Goal: Task Accomplishment & Management: Use online tool/utility

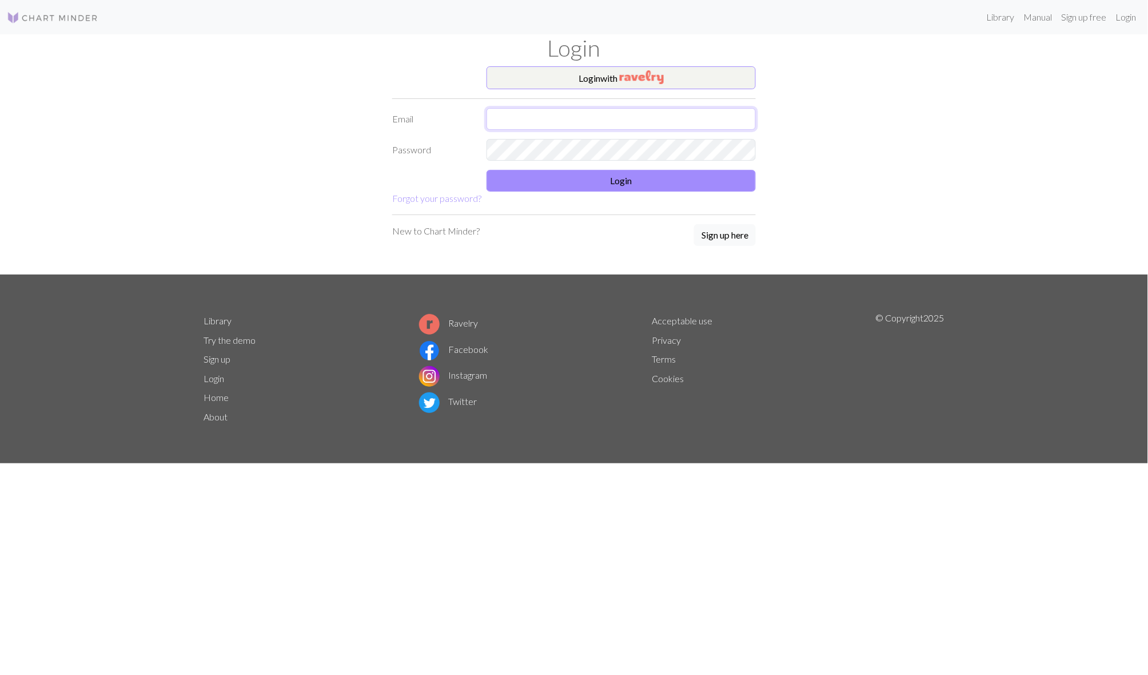
click at [593, 126] on input "text" at bounding box center [621, 119] width 269 height 22
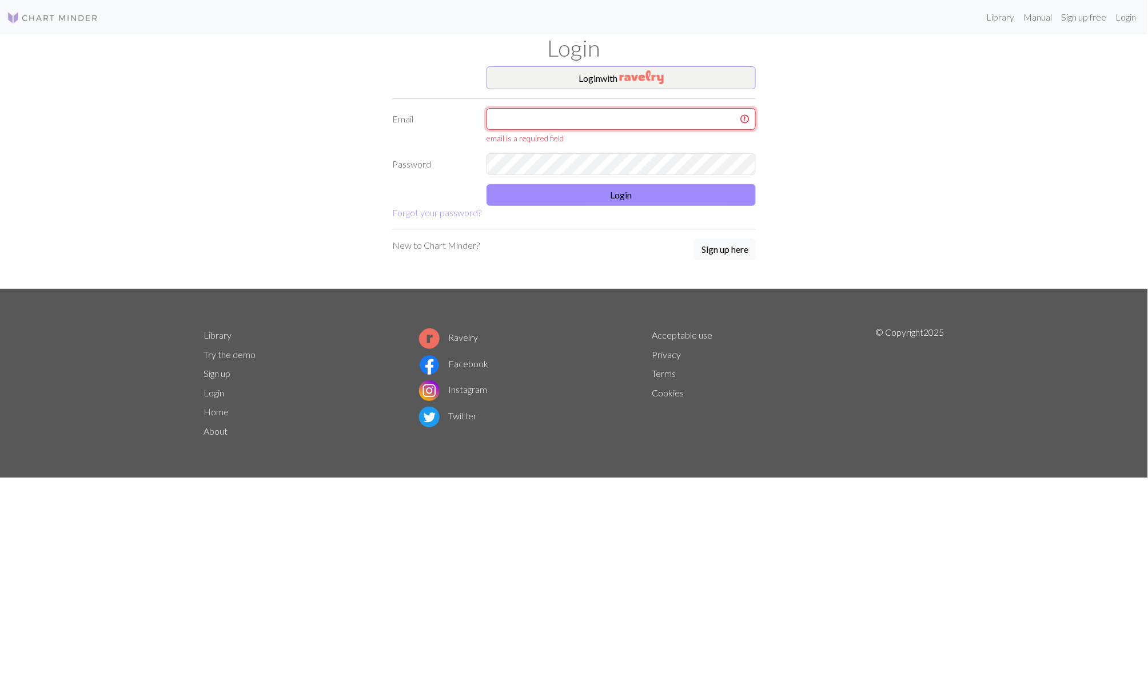
type input "[EMAIL_ADDRESS][PERSON_NAME][DOMAIN_NAME]"
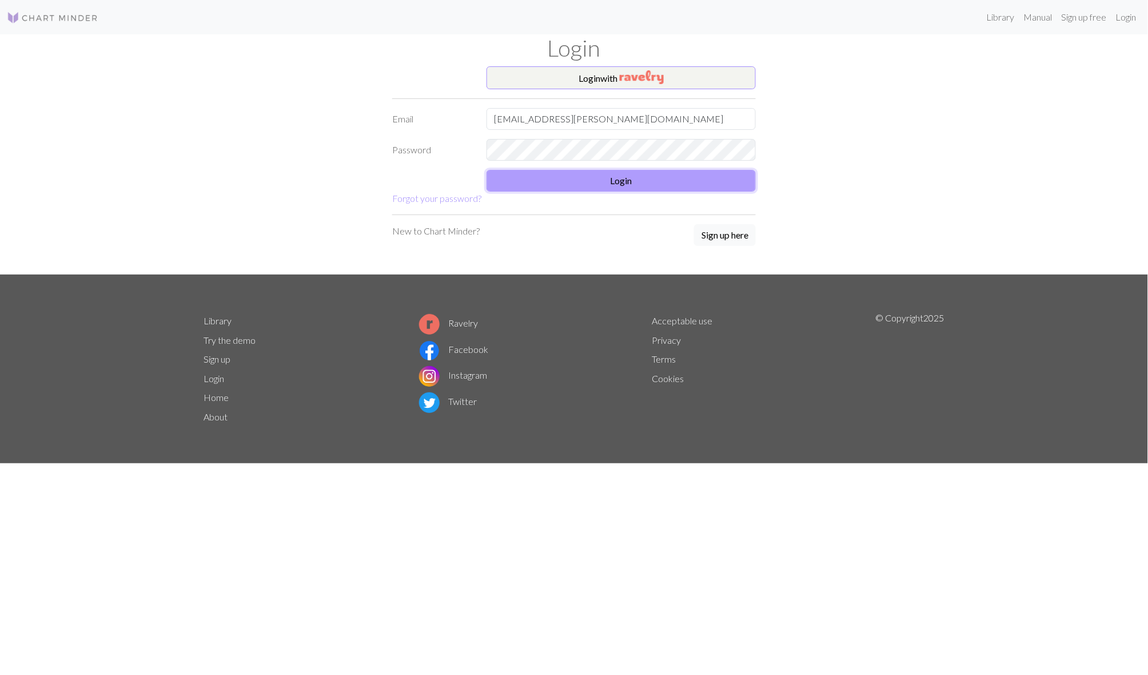
click at [642, 192] on button "Login" at bounding box center [621, 181] width 269 height 22
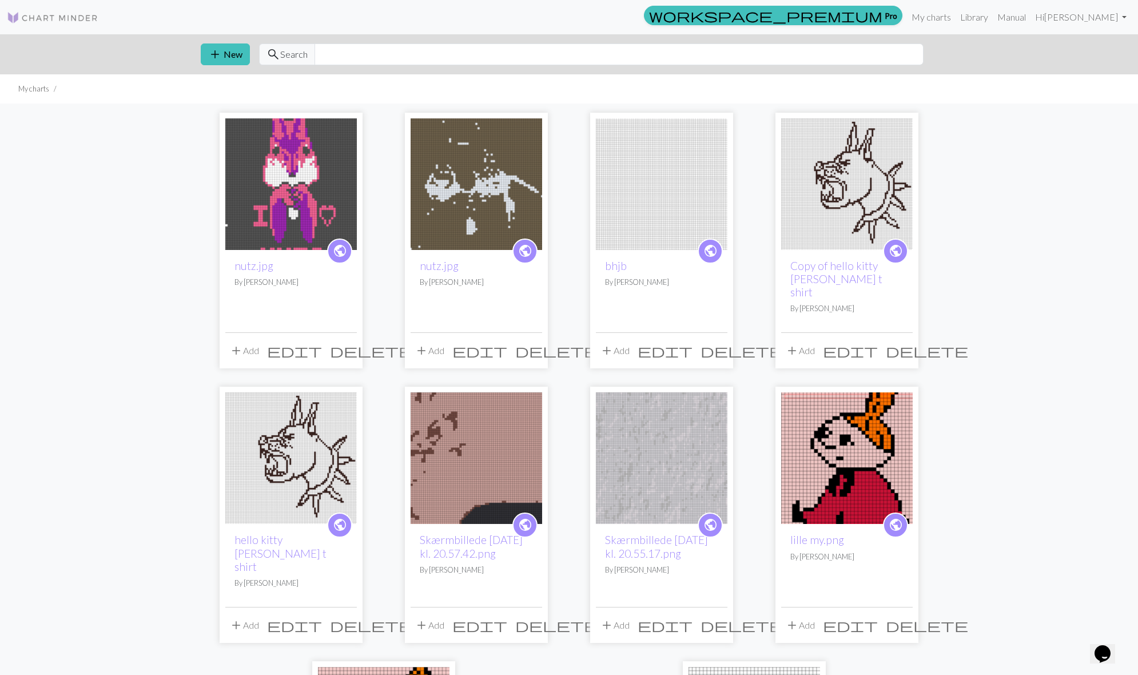
click at [332, 207] on img at bounding box center [291, 184] width 132 height 132
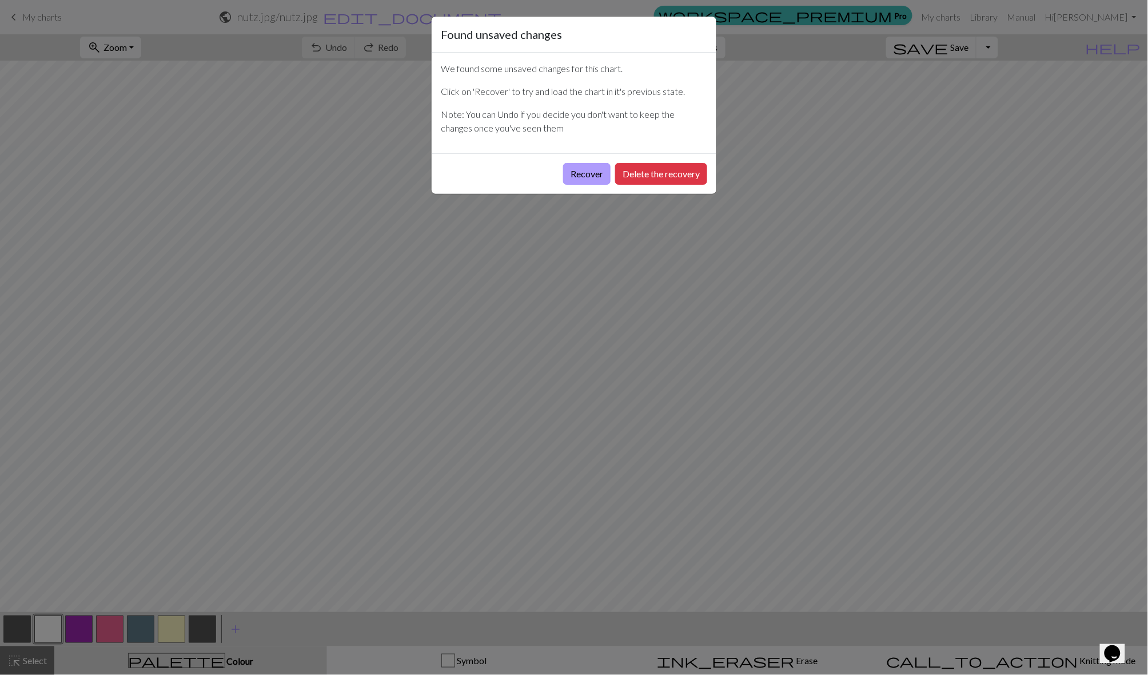
click at [567, 175] on button "Recover" at bounding box center [586, 174] width 47 height 22
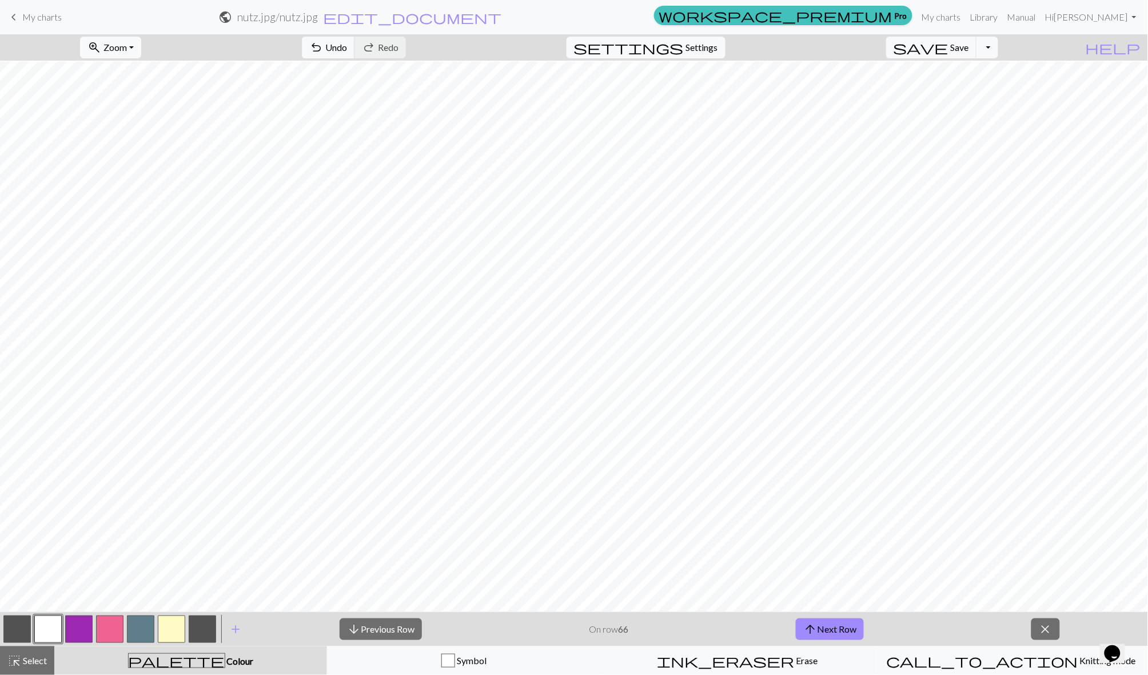
scroll to position [124, 0]
